Goal: Task Accomplishment & Management: Use online tool/utility

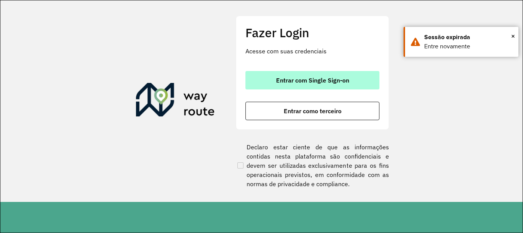
click at [354, 76] on button "Entrar com Single Sign-on" at bounding box center [313, 80] width 134 height 18
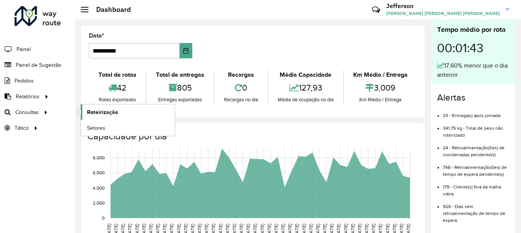
click at [118, 112] on link "Roteirização" at bounding box center [128, 111] width 94 height 15
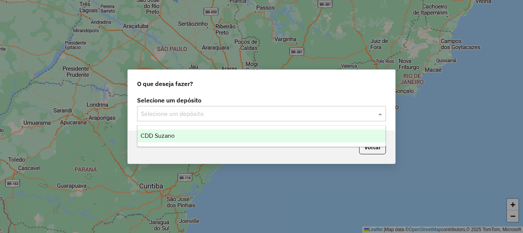
click at [219, 115] on input "text" at bounding box center [254, 113] width 226 height 9
click at [208, 131] on div "CDD Suzano" at bounding box center [262, 135] width 248 height 13
